Goal: Information Seeking & Learning: Learn about a topic

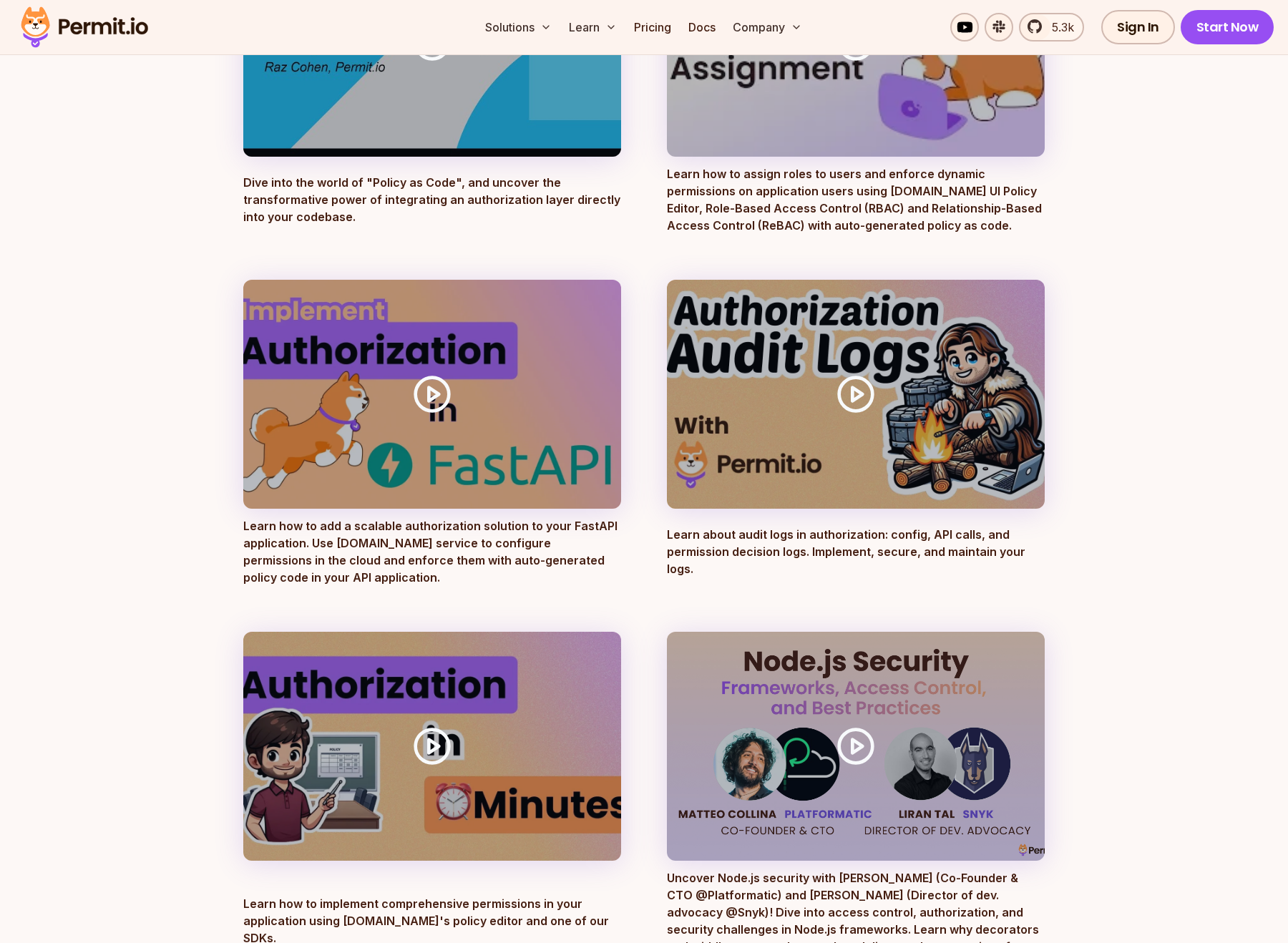
scroll to position [354, 0]
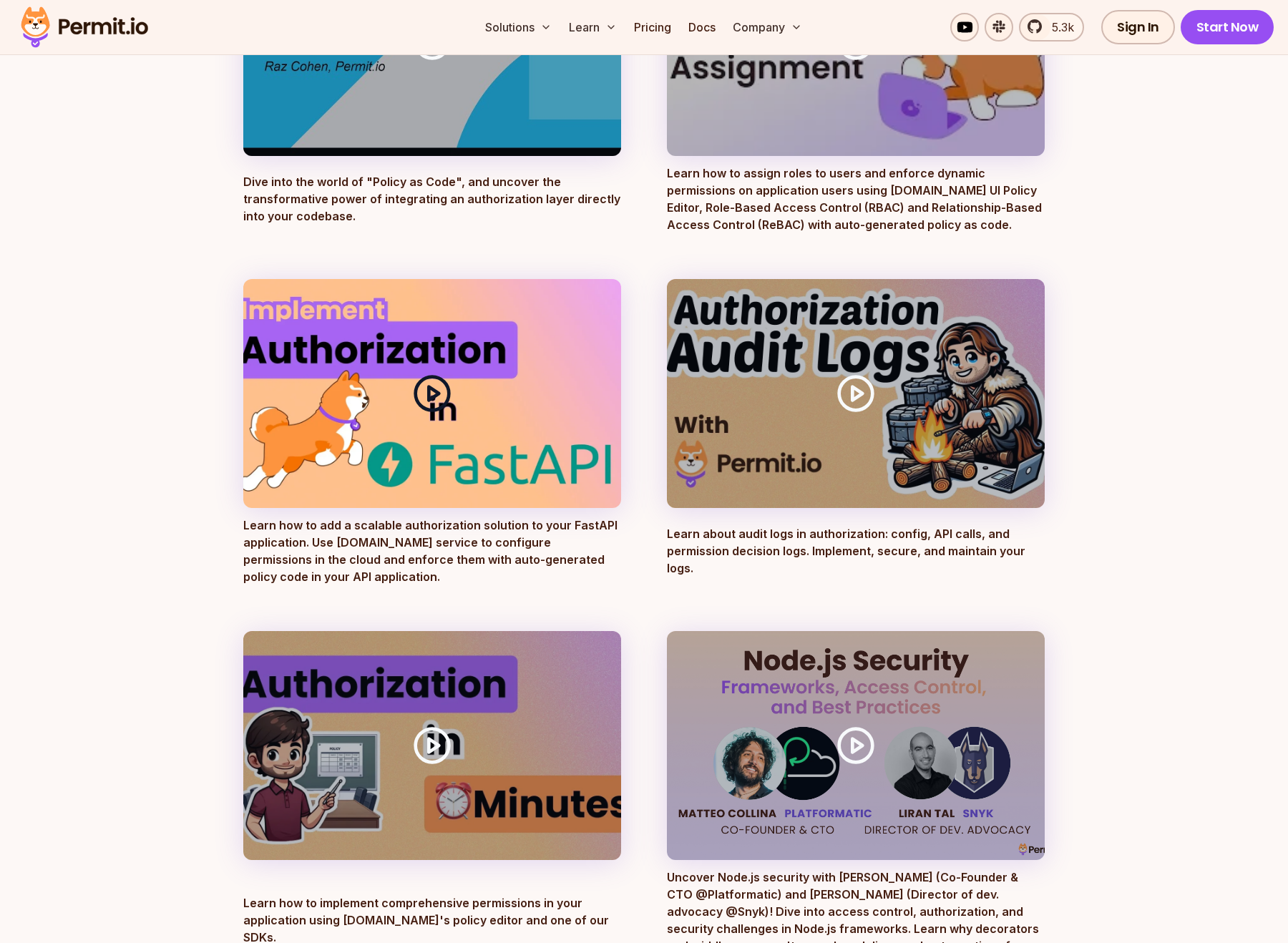
click at [447, 398] on circle at bounding box center [433, 393] width 34 height 34
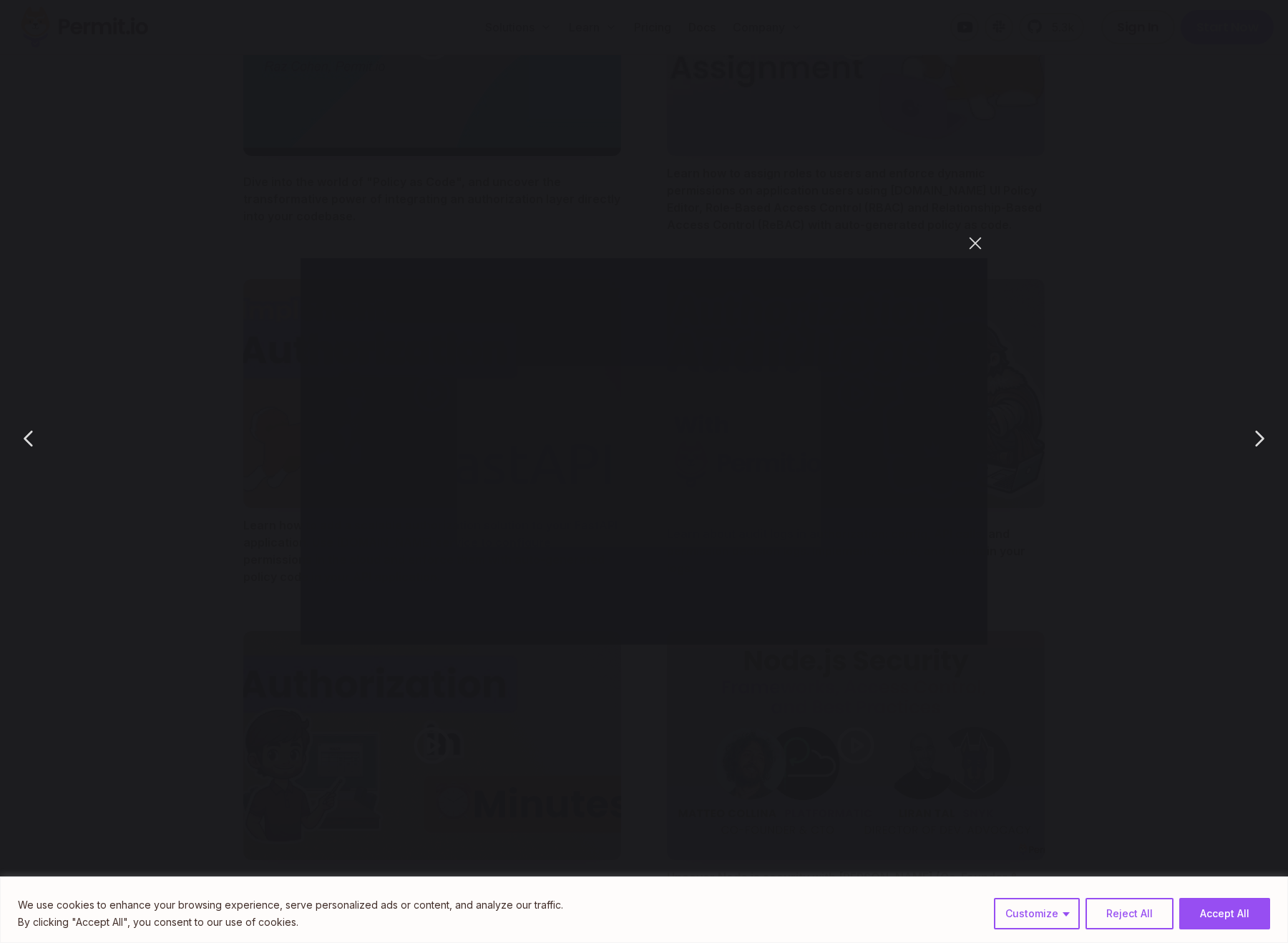
click at [972, 240] on button "You can close this modal content with the ESC key" at bounding box center [974, 243] width 25 height 25
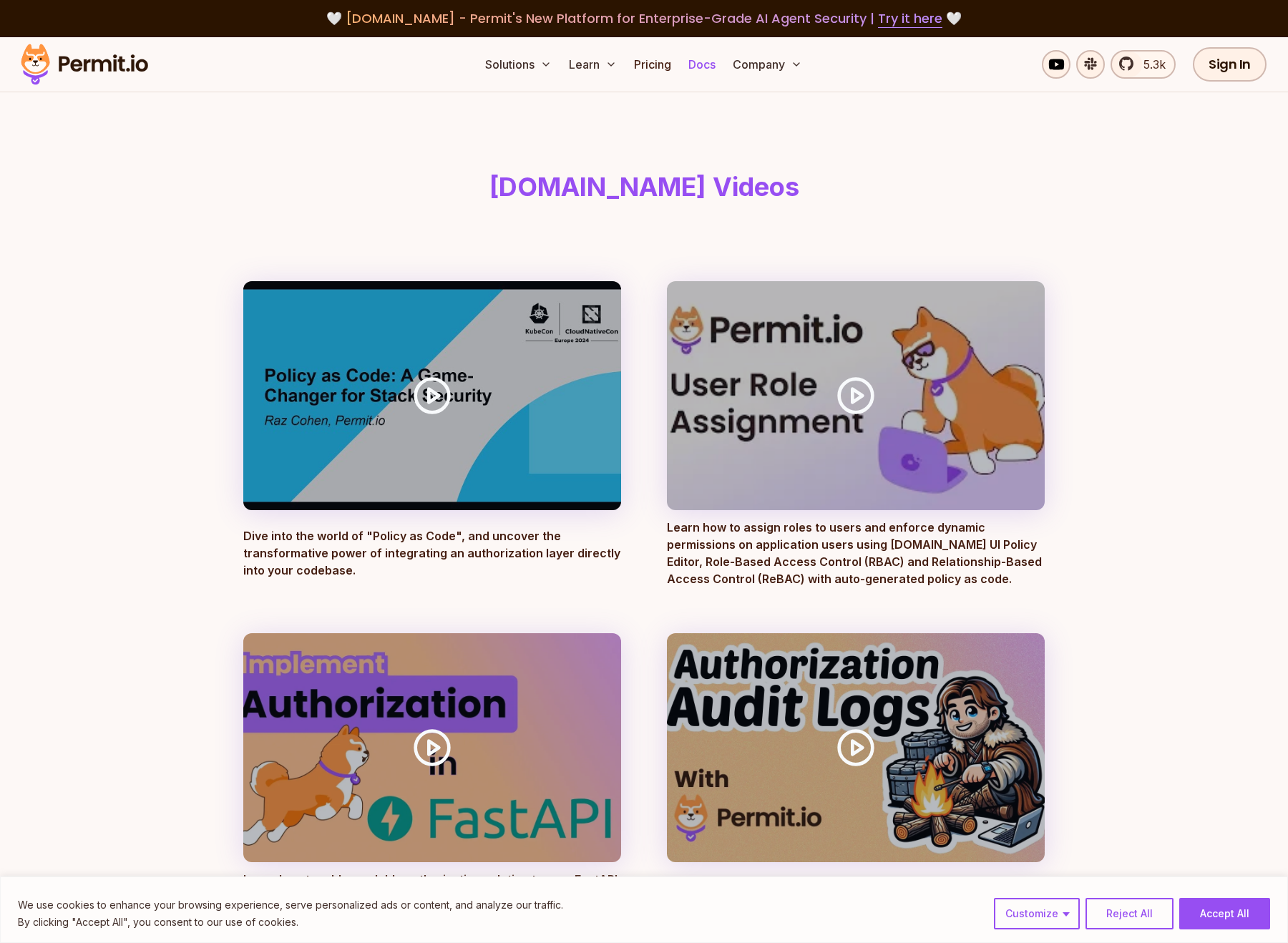
click at [711, 58] on link "Docs" at bounding box center [702, 64] width 39 height 29
click at [655, 63] on link "Pricing" at bounding box center [652, 64] width 49 height 29
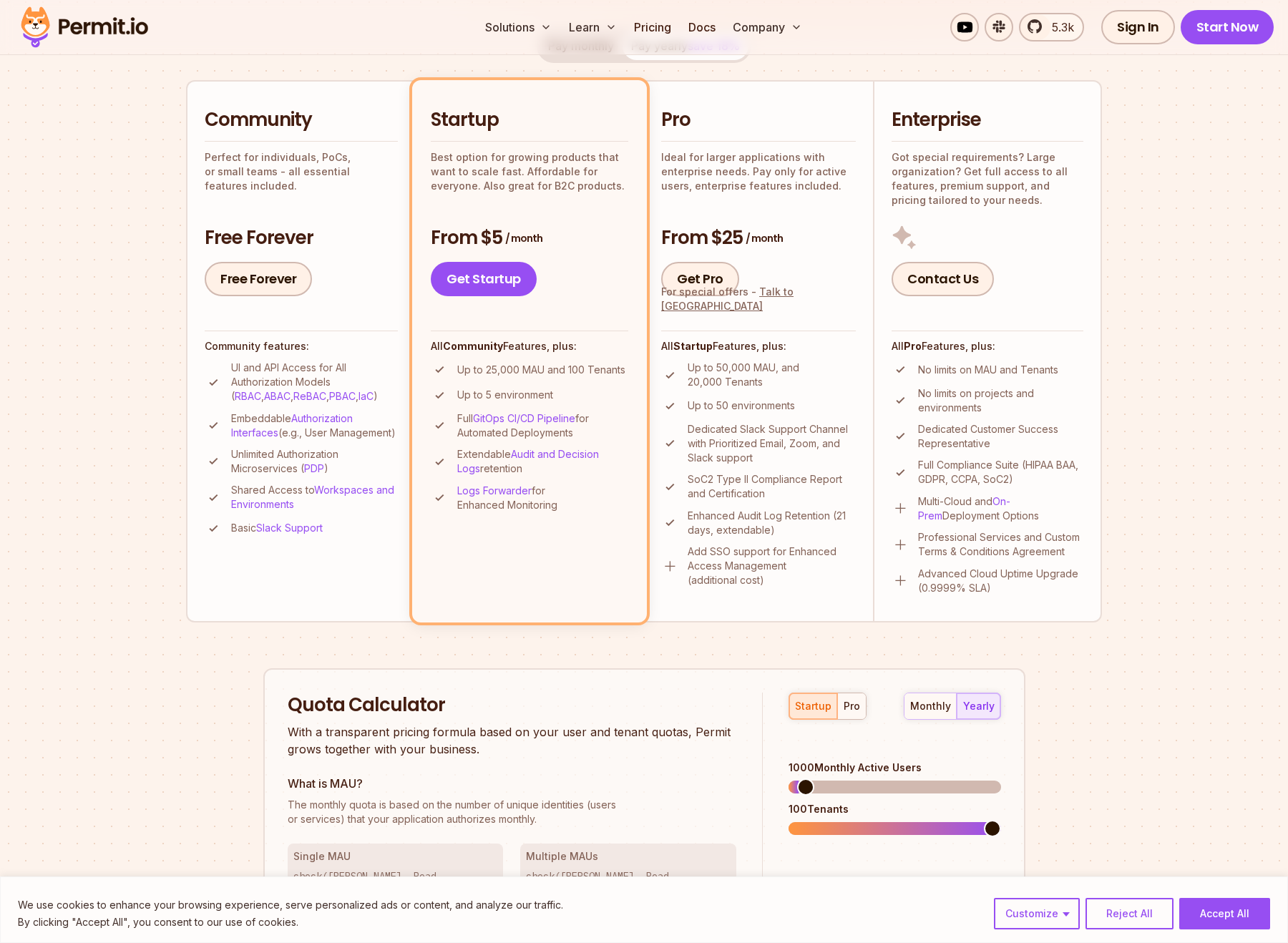
scroll to position [302, 0]
click at [1087, 260] on li "Enterprise Got special requirements? Large organization? Get full access to all…" at bounding box center [986, 350] width 229 height 542
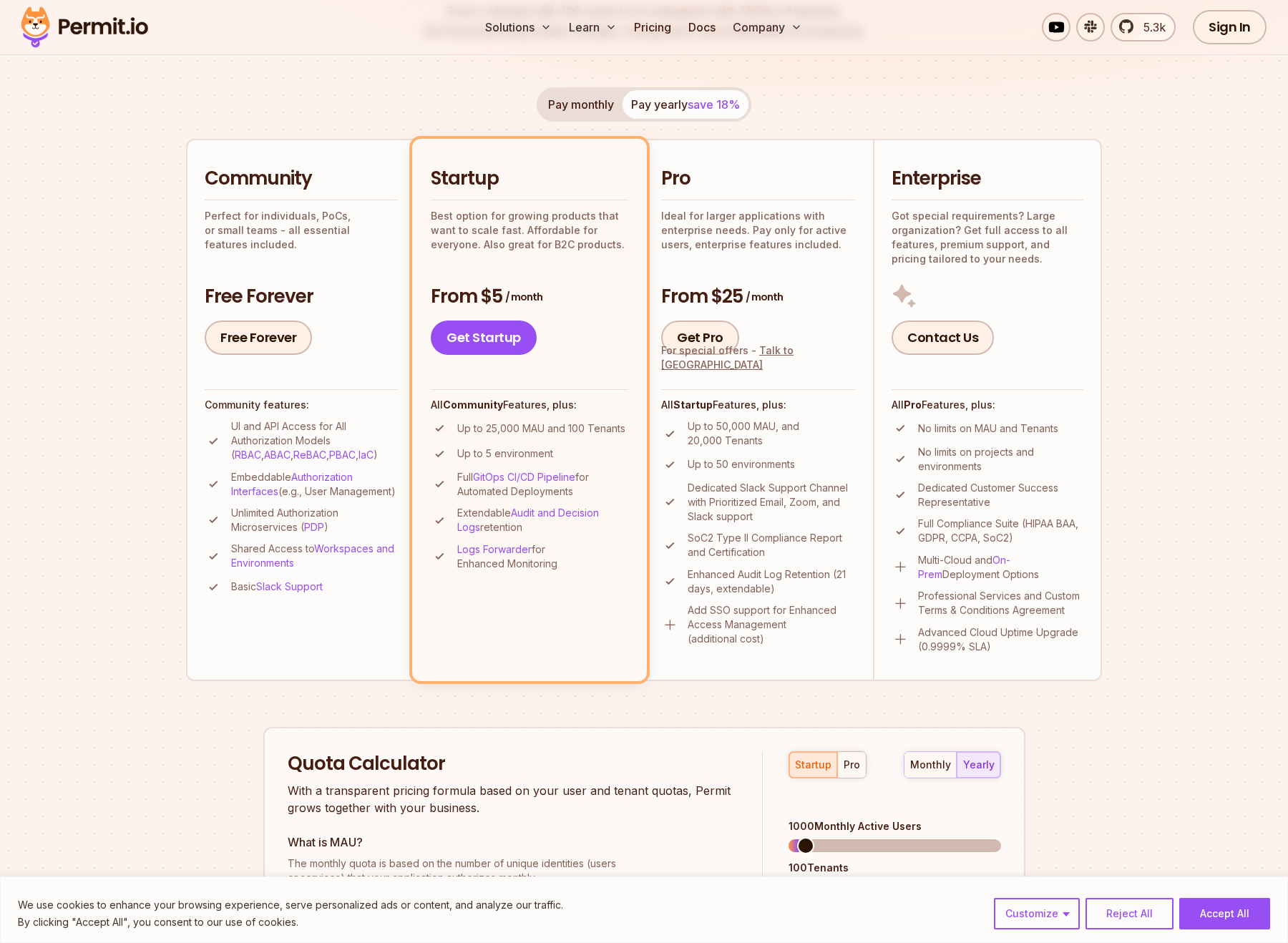
scroll to position [241, 0]
click at [773, 202] on hr at bounding box center [758, 202] width 194 height 1
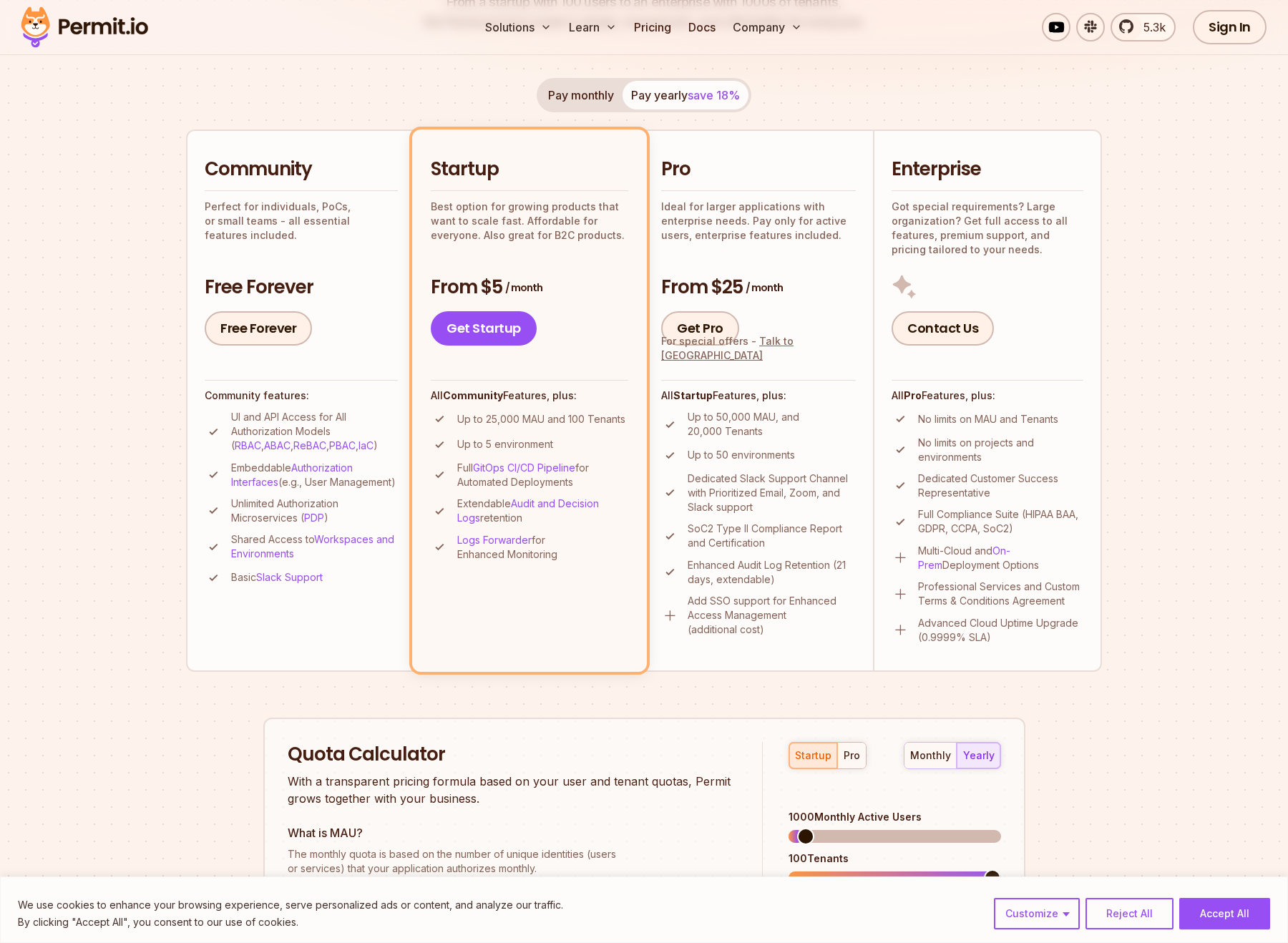
scroll to position [255, 0]
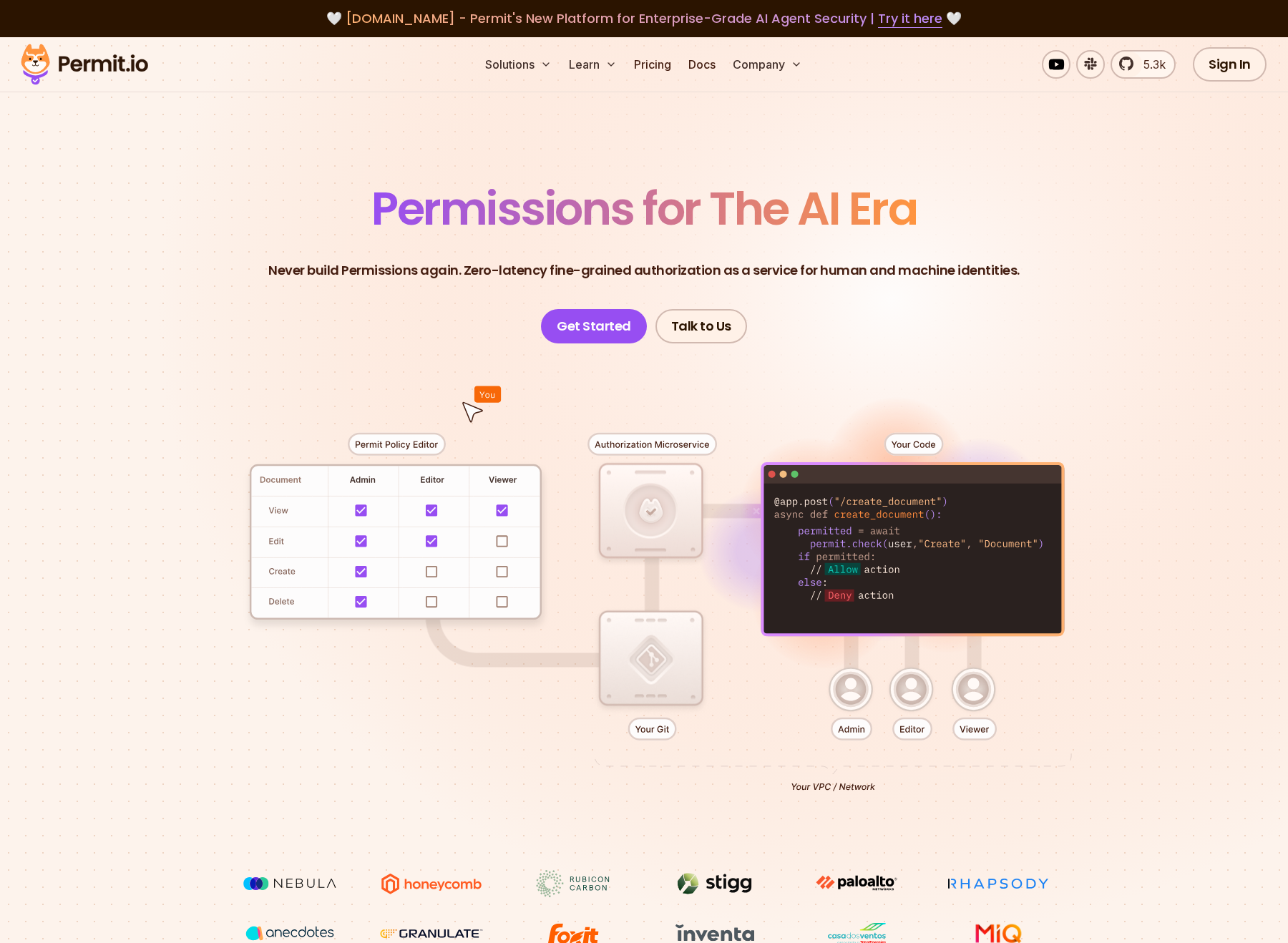
click at [638, 691] on div at bounding box center [643, 606] width 1001 height 527
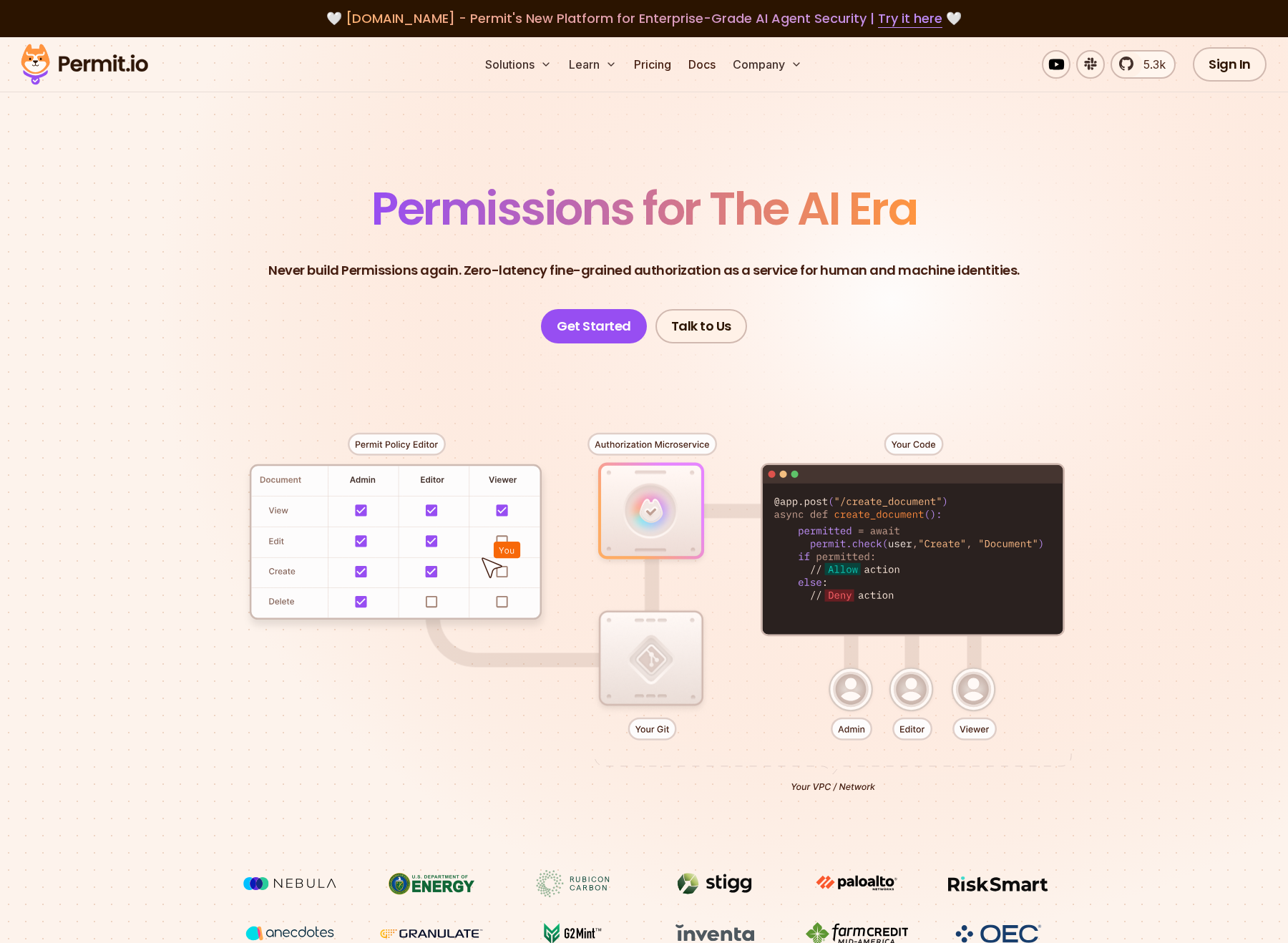
click at [584, 372] on div at bounding box center [643, 606] width 1001 height 527
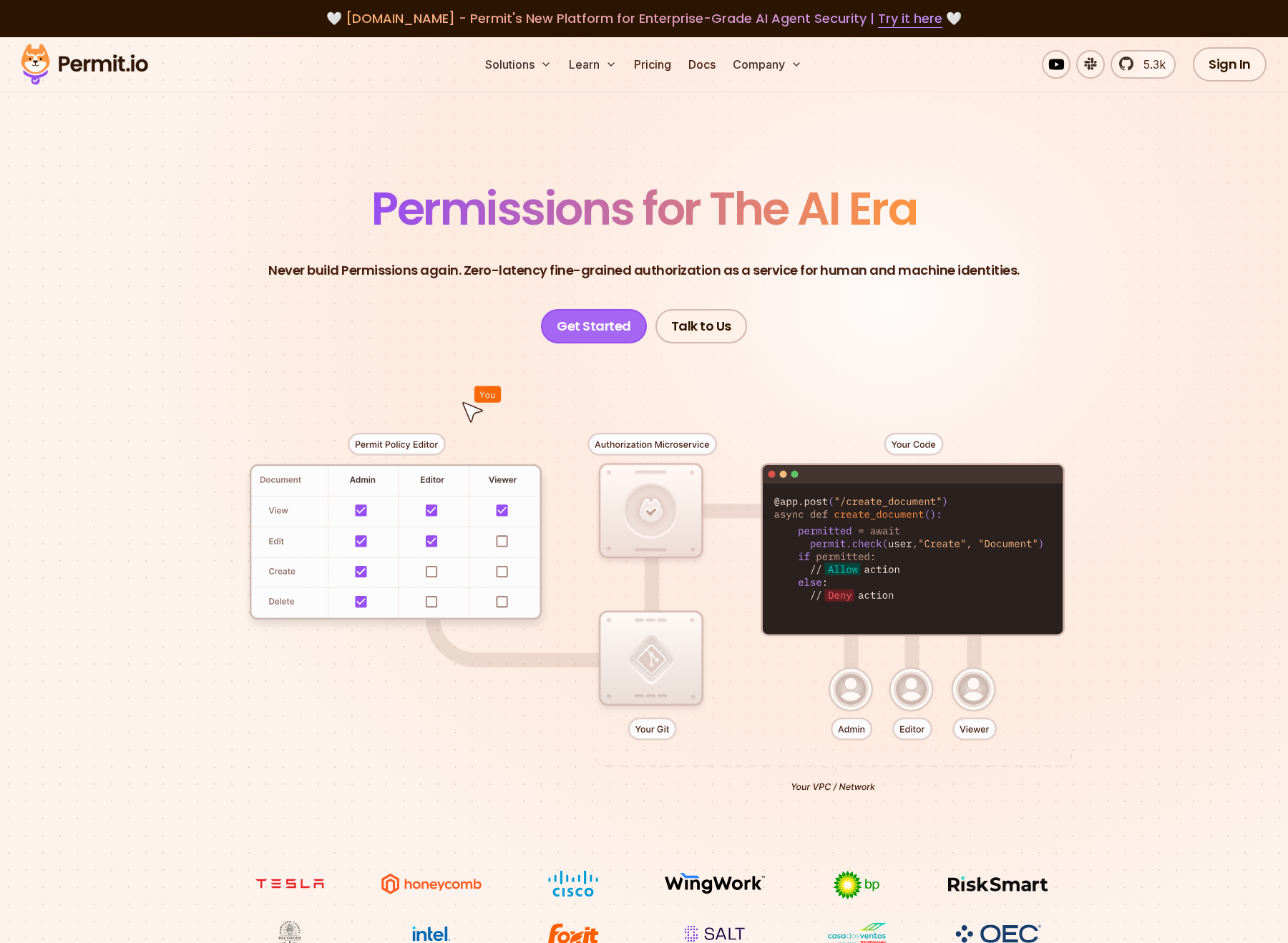
click at [580, 317] on link "Get Started" at bounding box center [593, 326] width 106 height 35
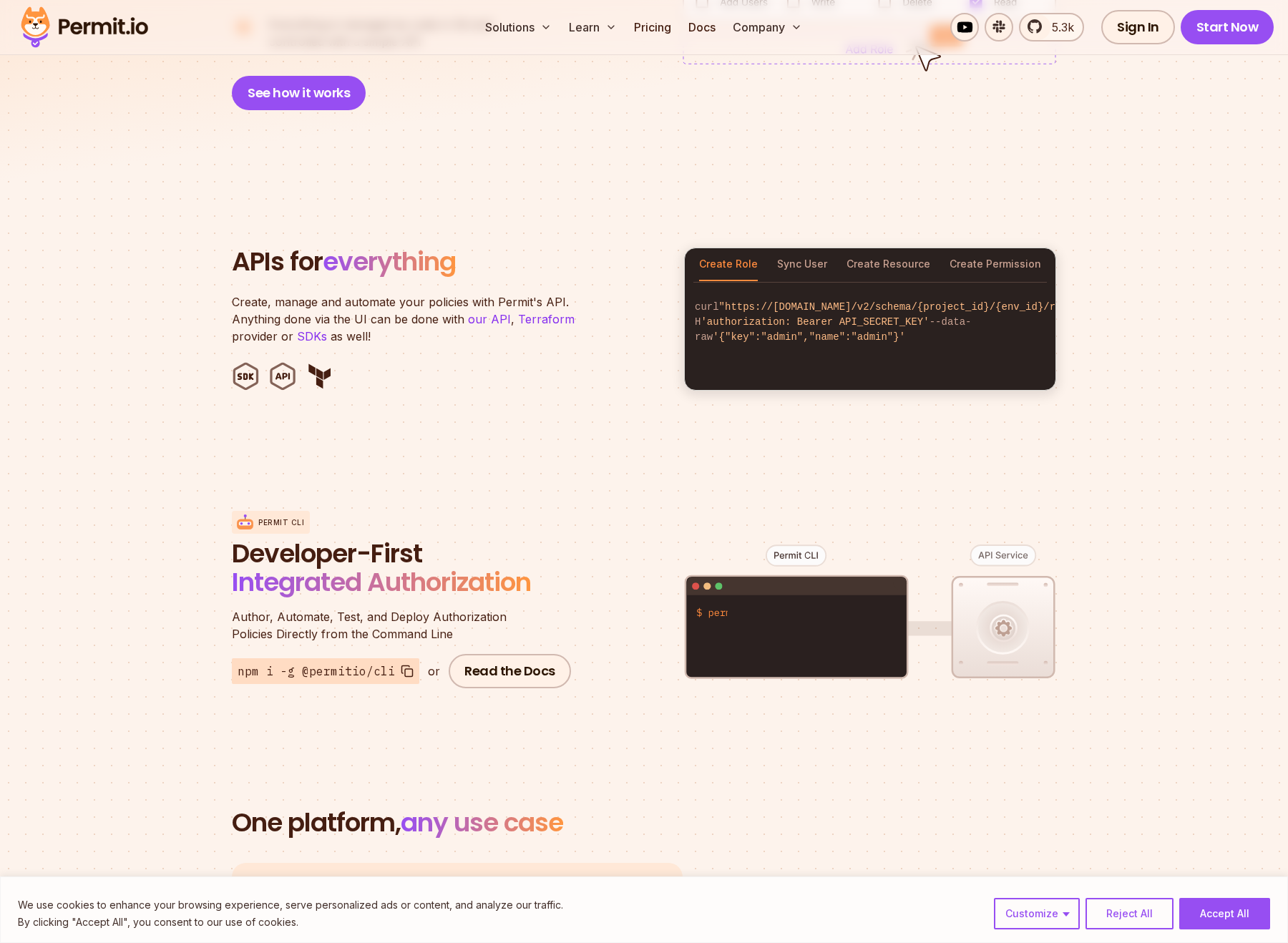
scroll to position [1331, 0]
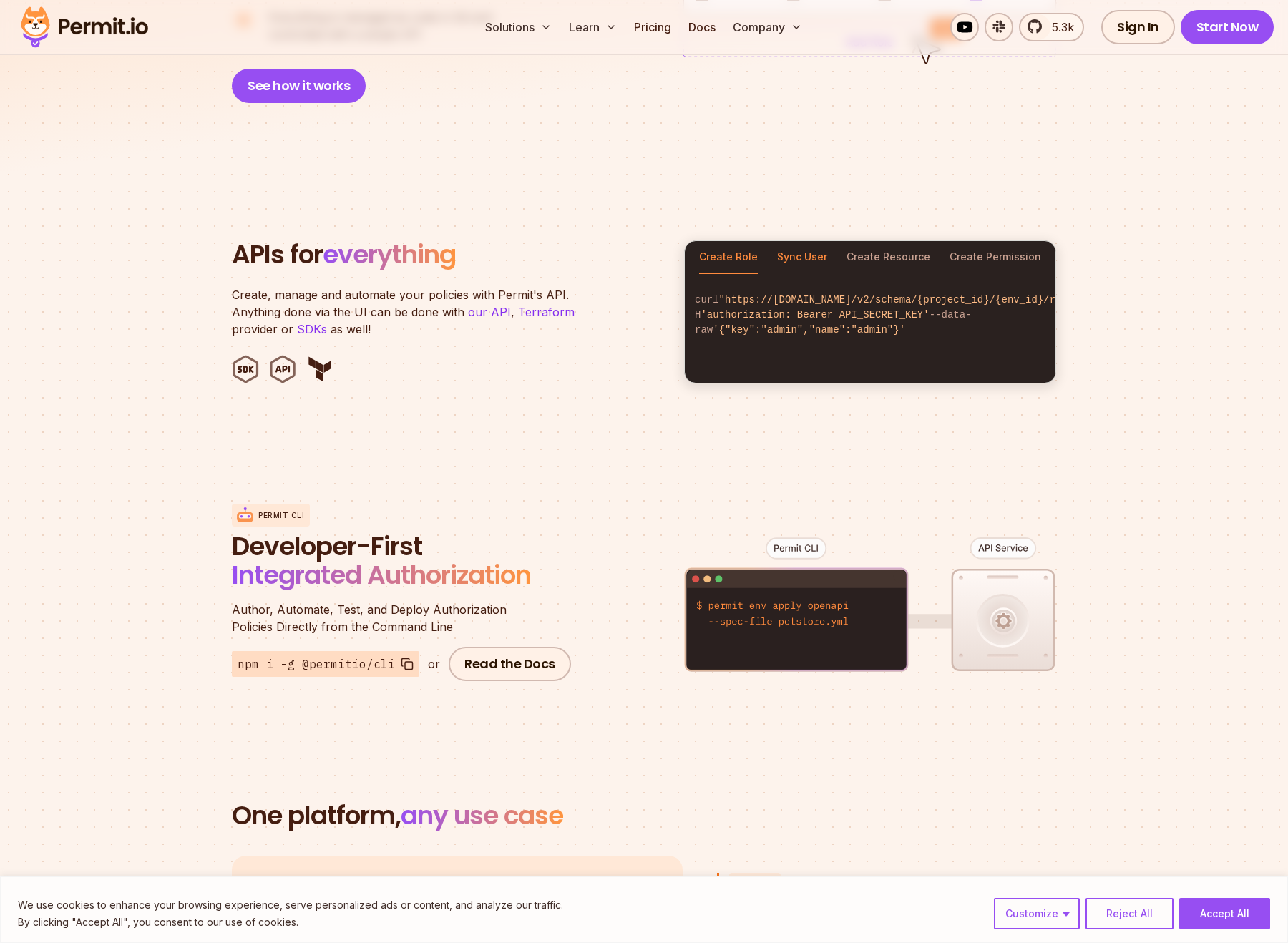
click at [810, 242] on button "Sync User" at bounding box center [802, 257] width 50 height 33
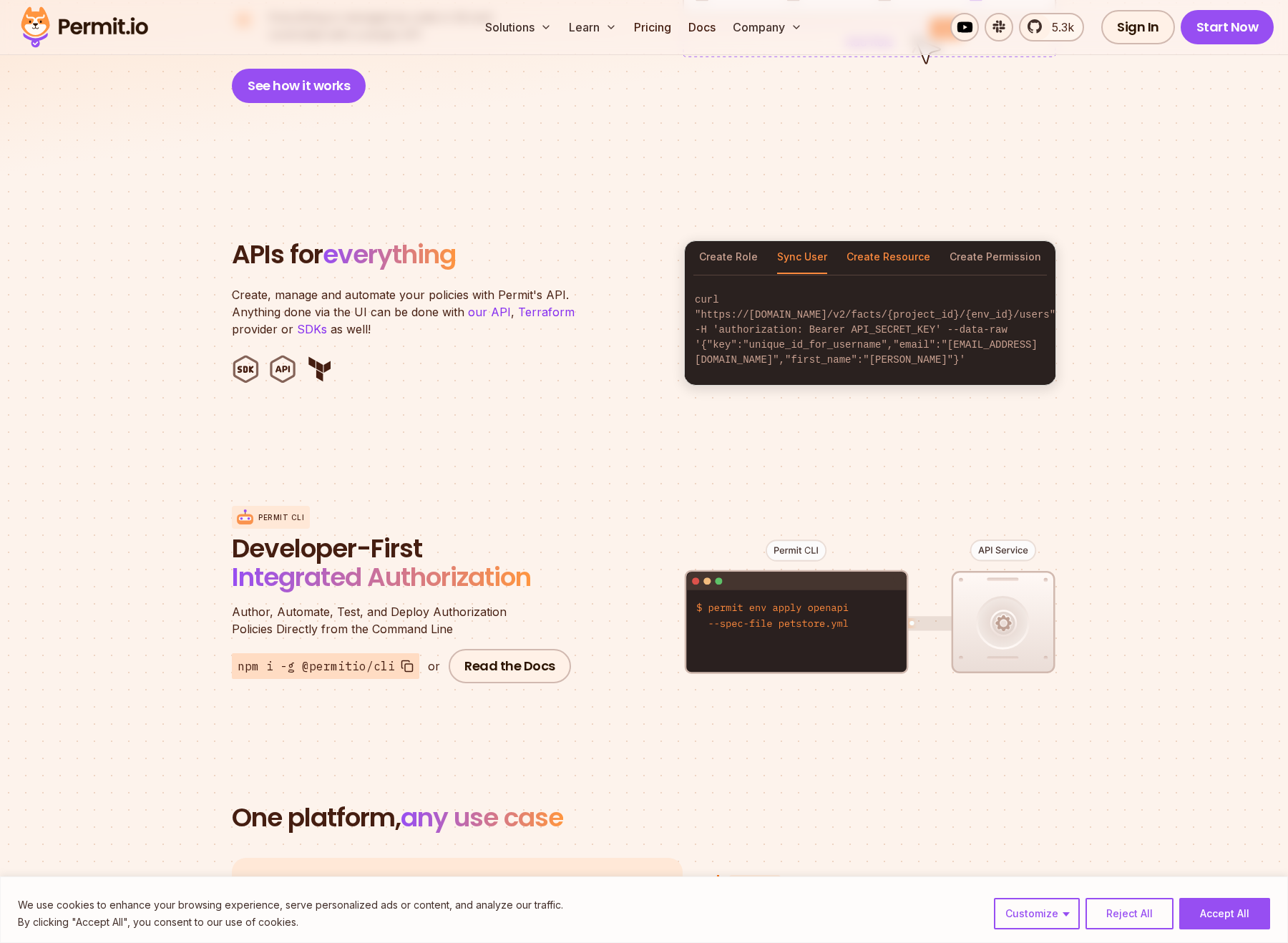
click at [895, 242] on button "Create Resource" at bounding box center [888, 257] width 83 height 33
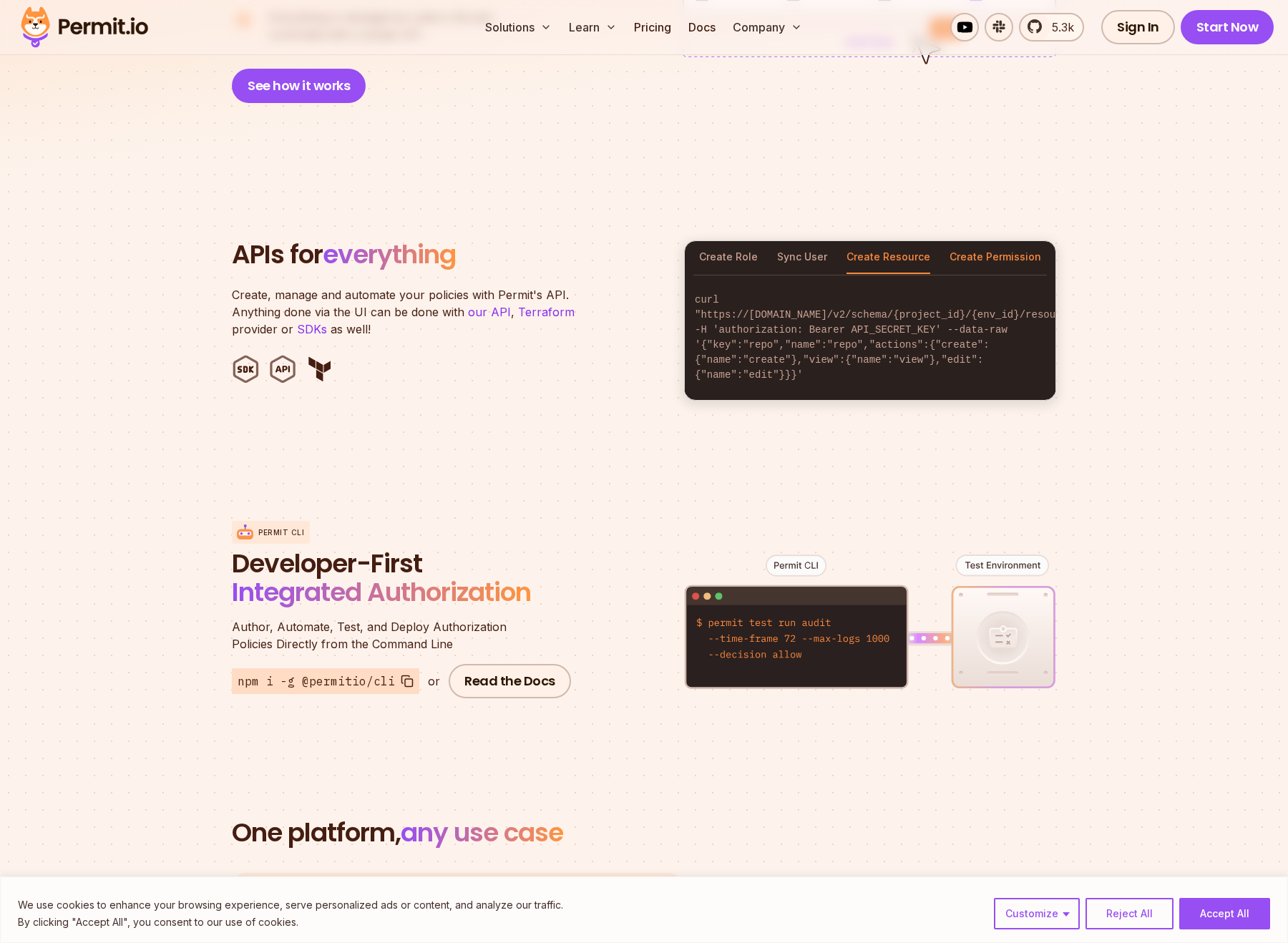
click at [972, 243] on button "Create Permission" at bounding box center [995, 257] width 91 height 33
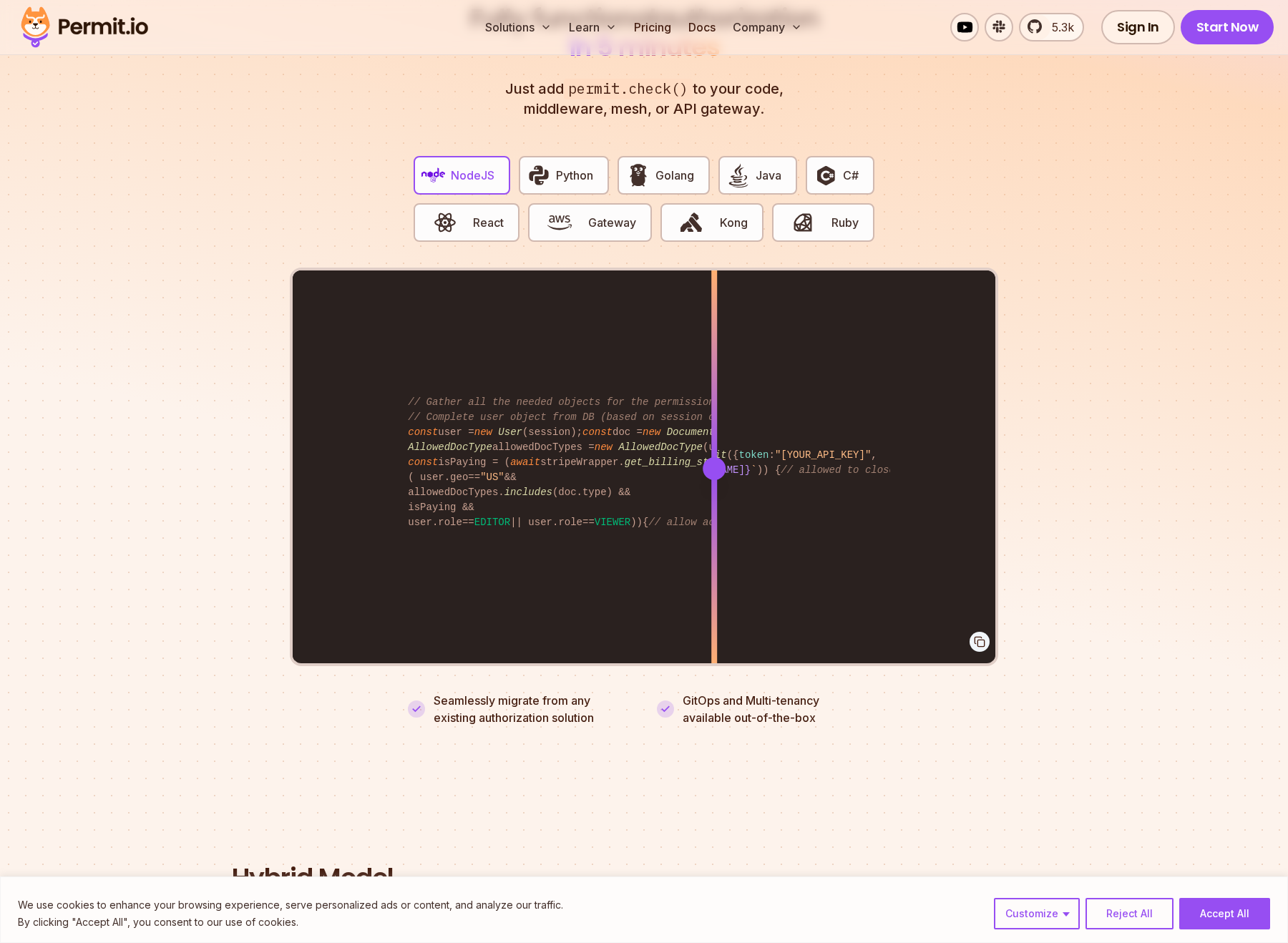
scroll to position [2750, 0]
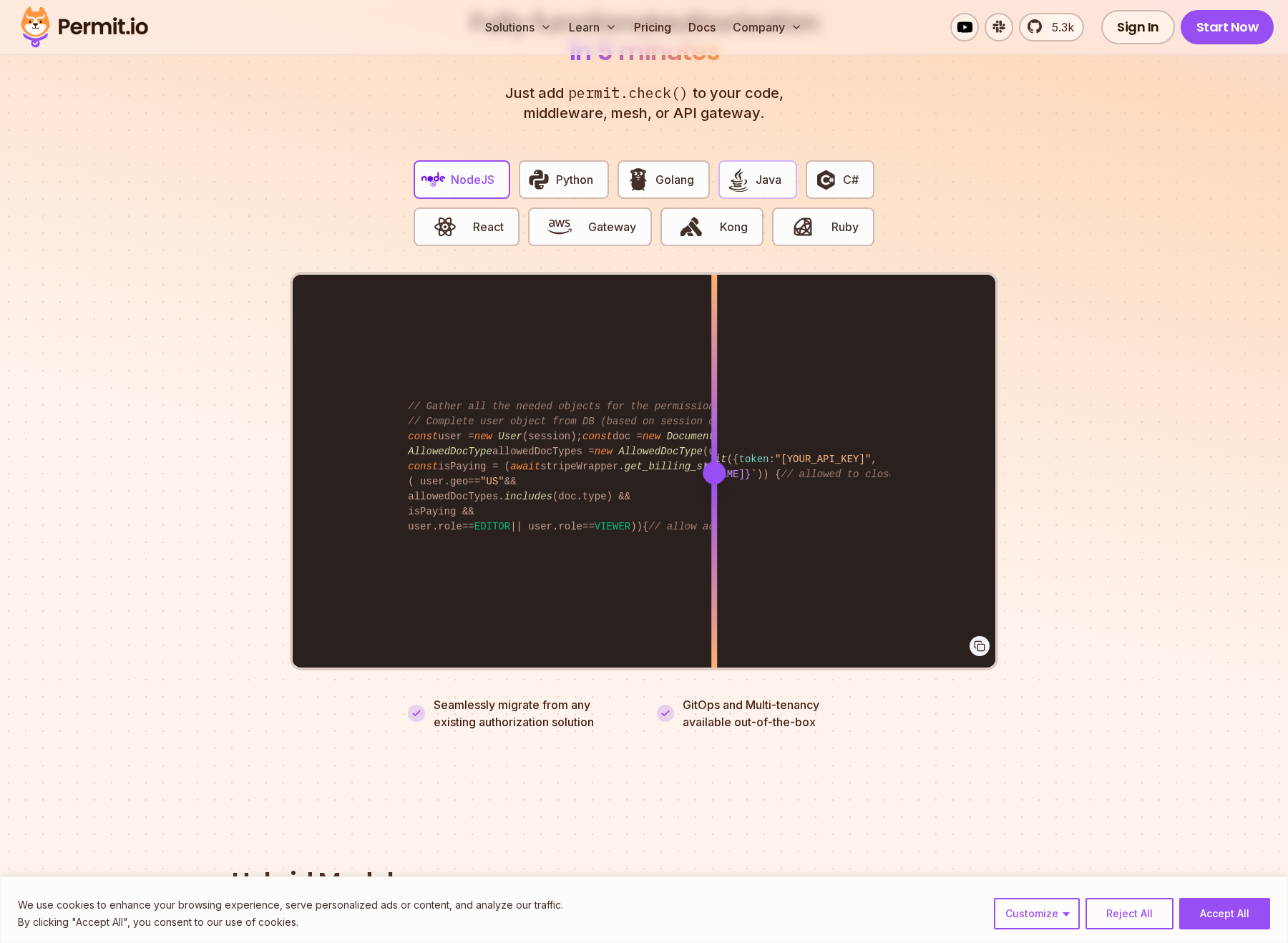
click at [757, 171] on span "Java" at bounding box center [768, 179] width 26 height 17
click at [654, 160] on button "Golang" at bounding box center [663, 179] width 91 height 39
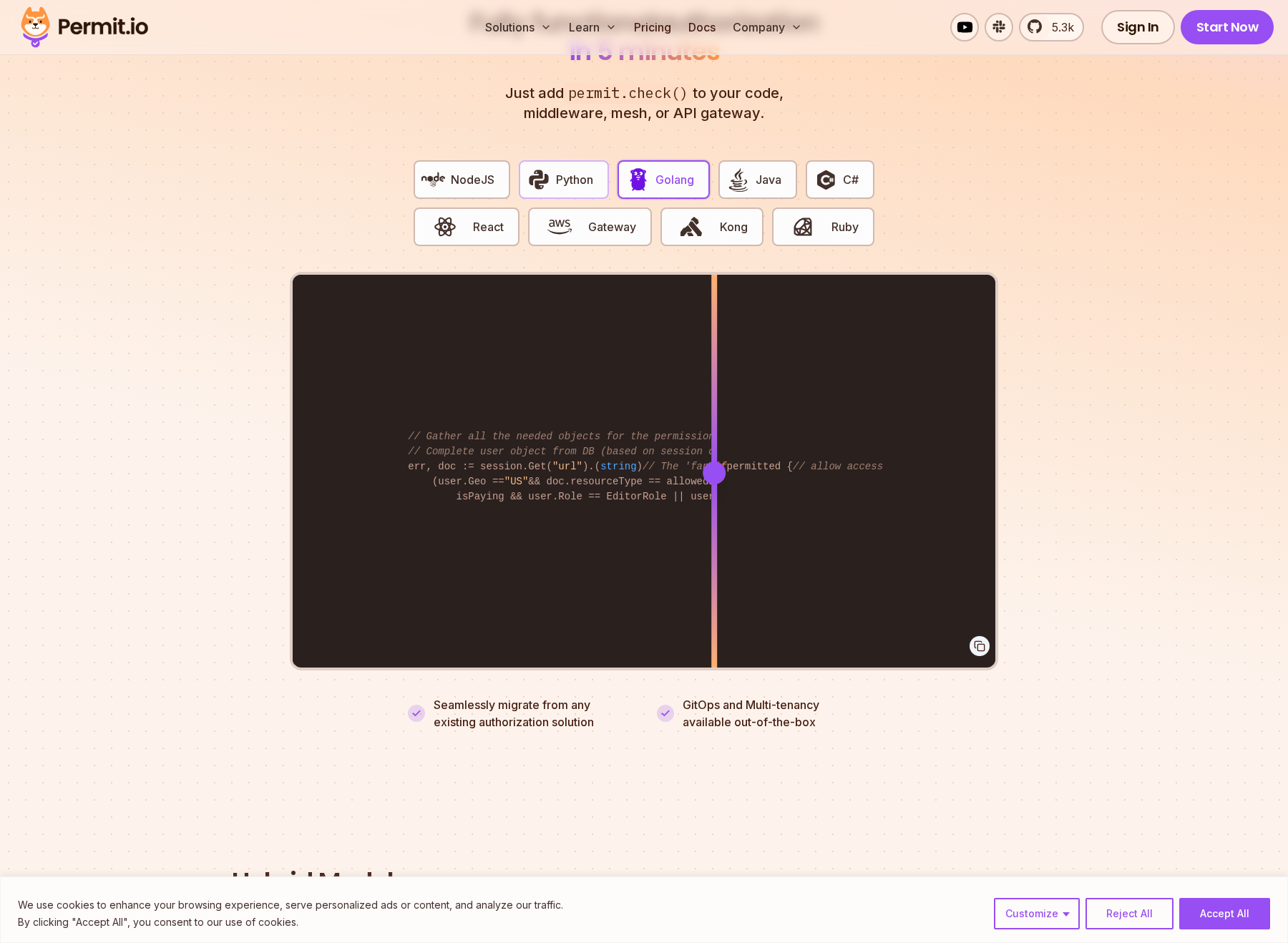
click at [596, 160] on button "Python" at bounding box center [564, 179] width 90 height 39
